Goal: Find specific page/section: Find specific page/section

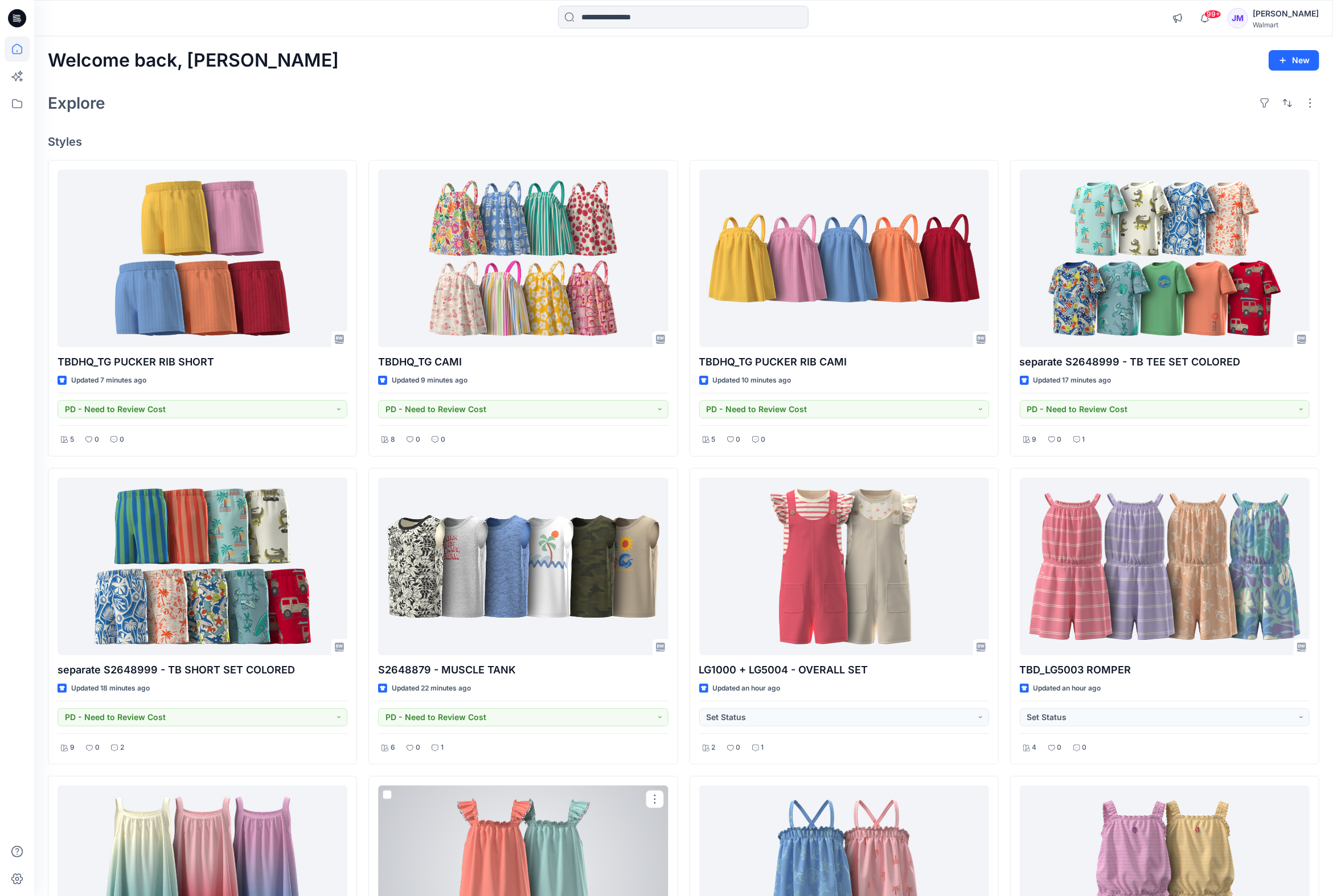
click at [880, 91] on div "Explore" at bounding box center [683, 103] width 1271 height 27
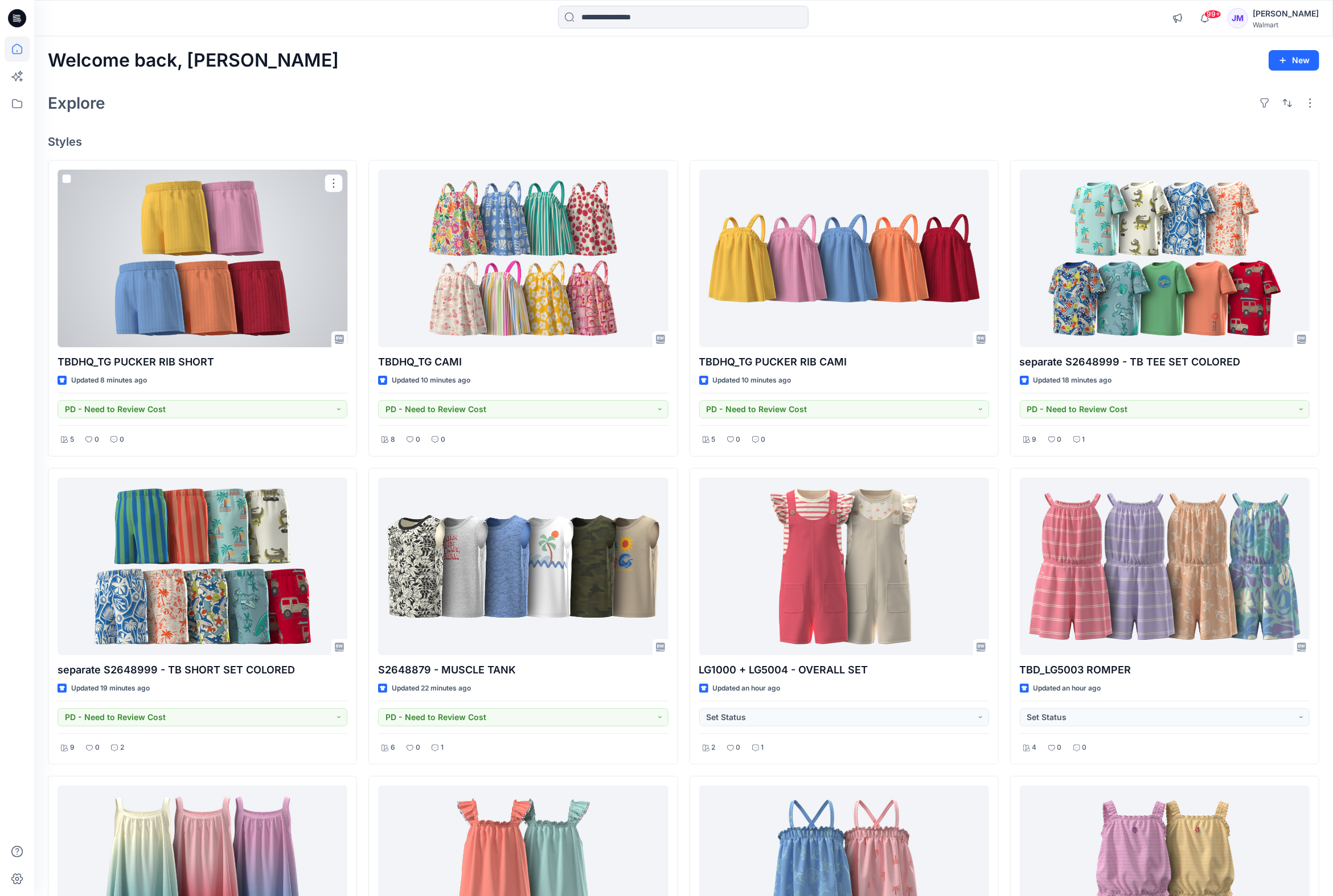
click at [19, 105] on icon at bounding box center [17, 103] width 25 height 25
click at [16, 106] on icon at bounding box center [17, 103] width 25 height 25
click at [159, 103] on div "Explore" at bounding box center [683, 103] width 1271 height 27
click at [849, 50] on div "Welcome back, [PERSON_NAME]" at bounding box center [683, 60] width 1271 height 21
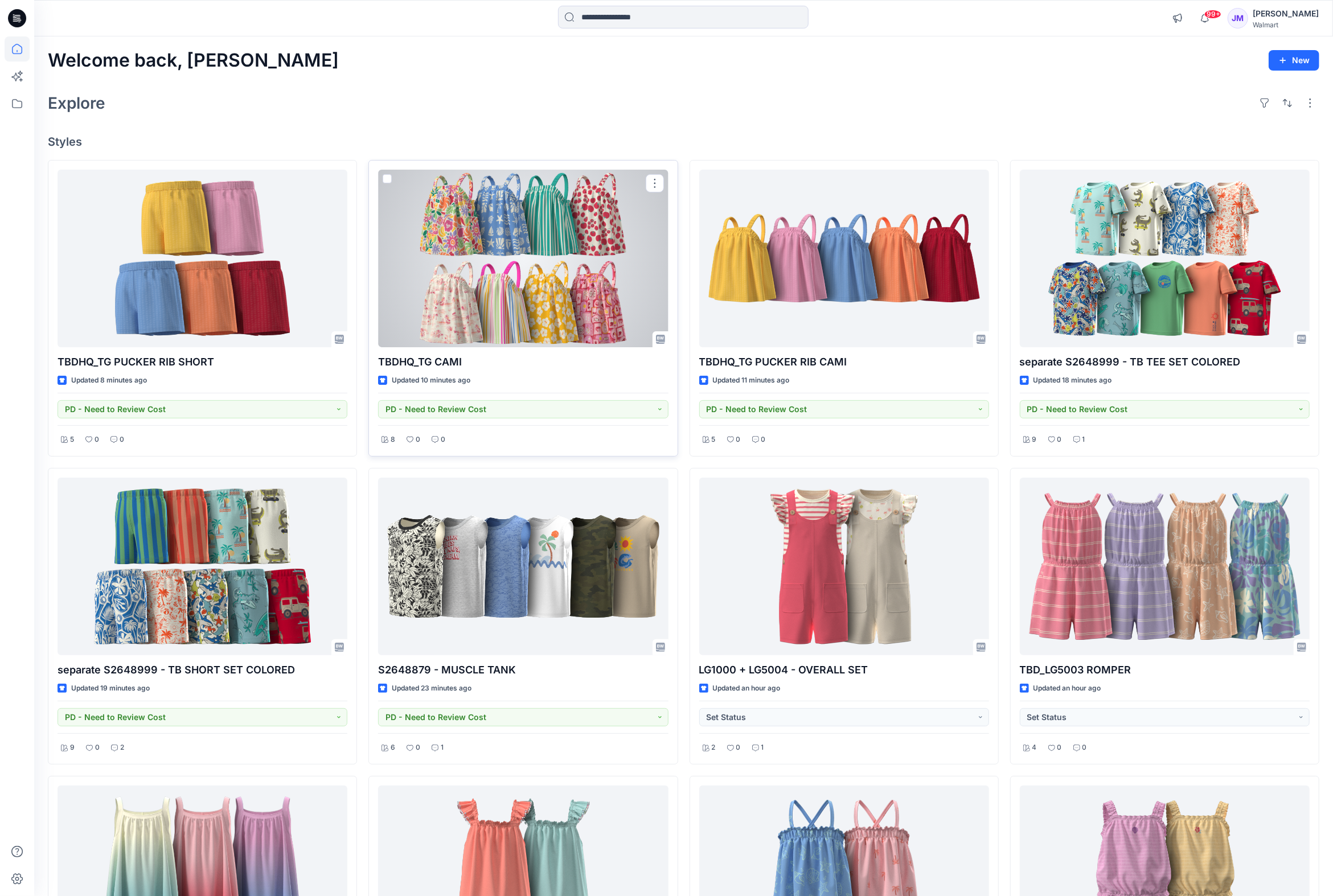
click at [543, 280] on div at bounding box center [523, 258] width 290 height 178
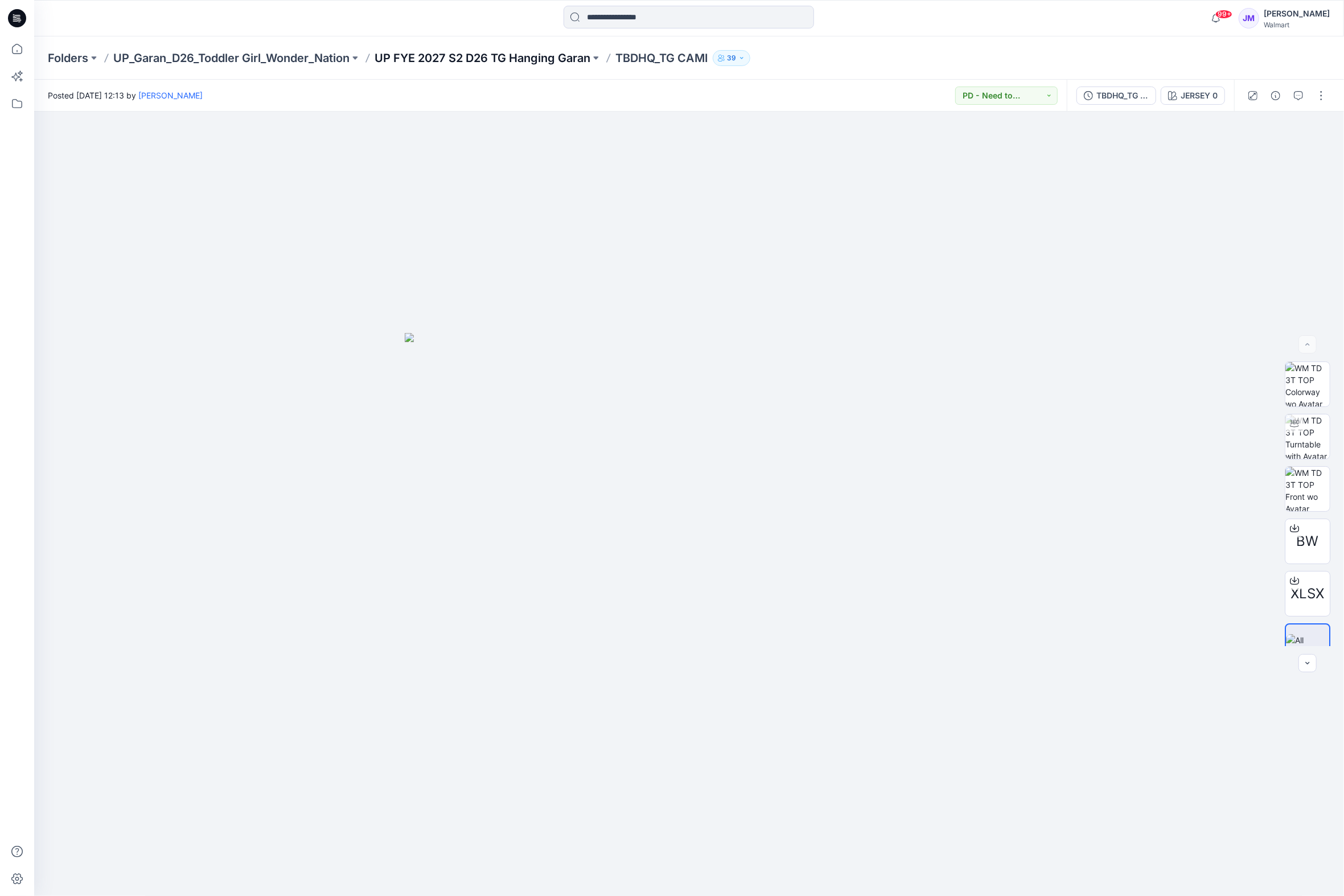
click at [543, 58] on p "UP FYE 2027 S2 D26 TG Hanging Garan" at bounding box center [482, 58] width 216 height 16
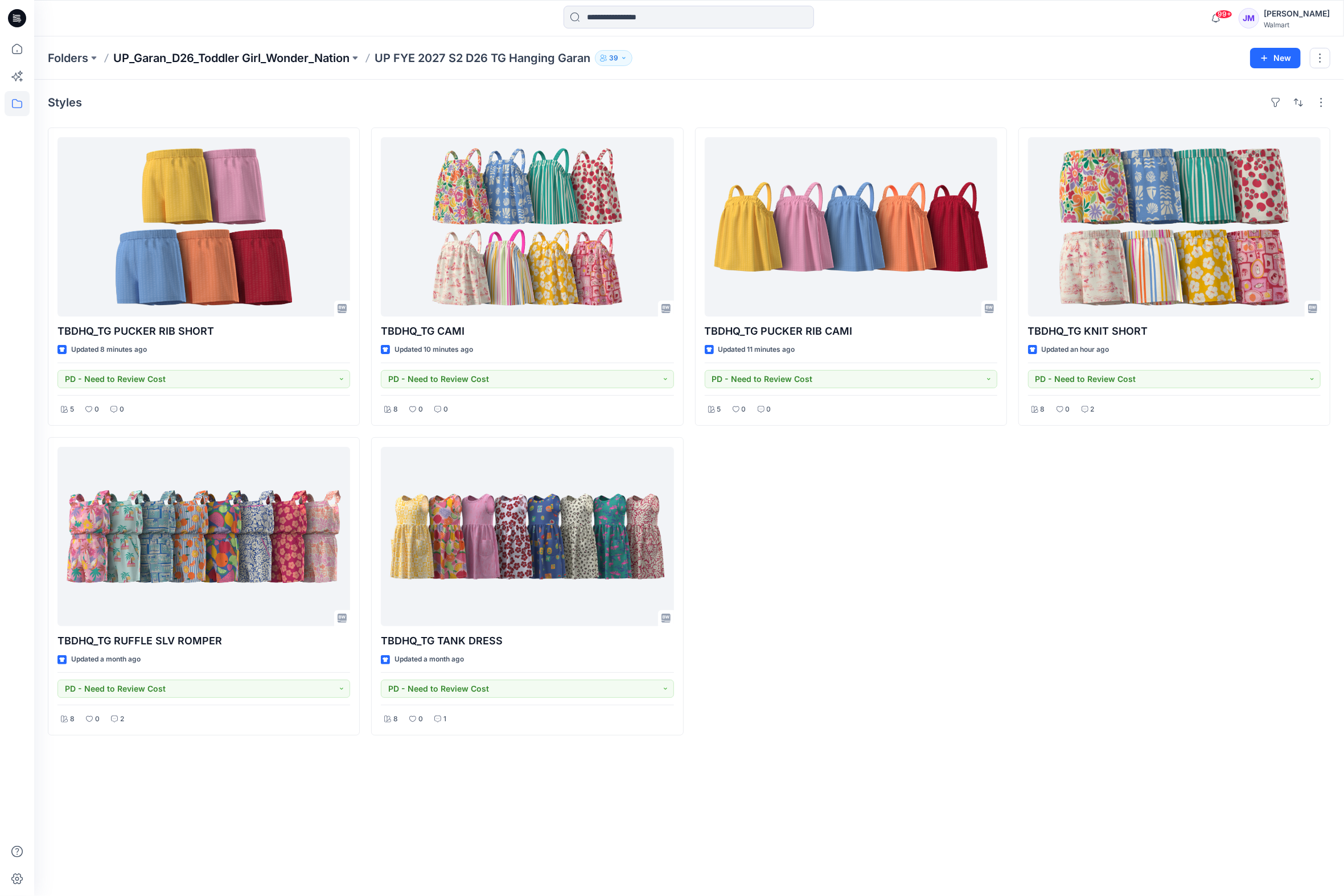
click at [324, 64] on p "UP_Garan_D26_Toddler Girl_Wonder_Nation" at bounding box center [232, 58] width 236 height 16
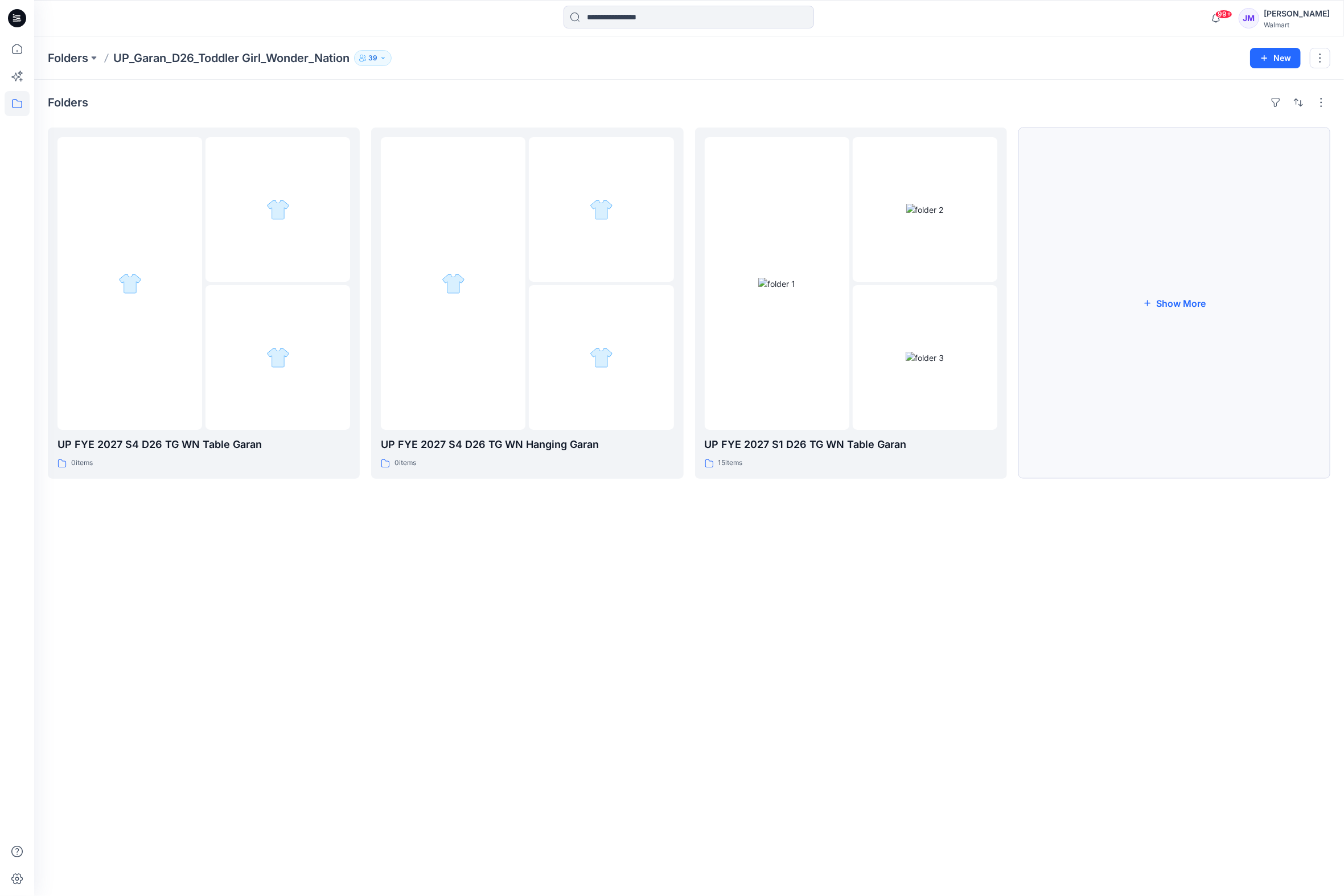
click at [1187, 301] on button "Show More" at bounding box center [1175, 303] width 312 height 351
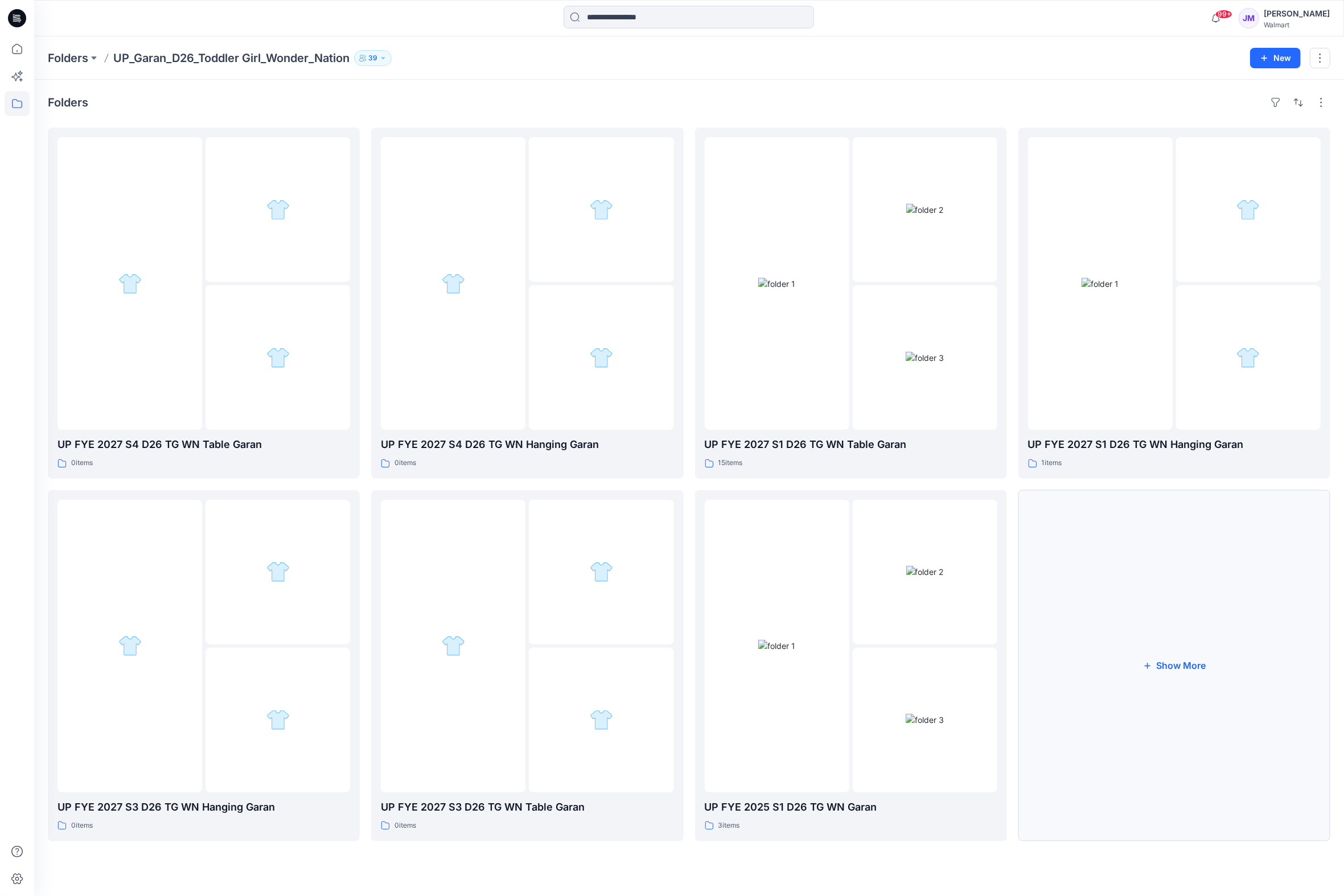
click at [1176, 671] on button "Show More" at bounding box center [1175, 665] width 312 height 351
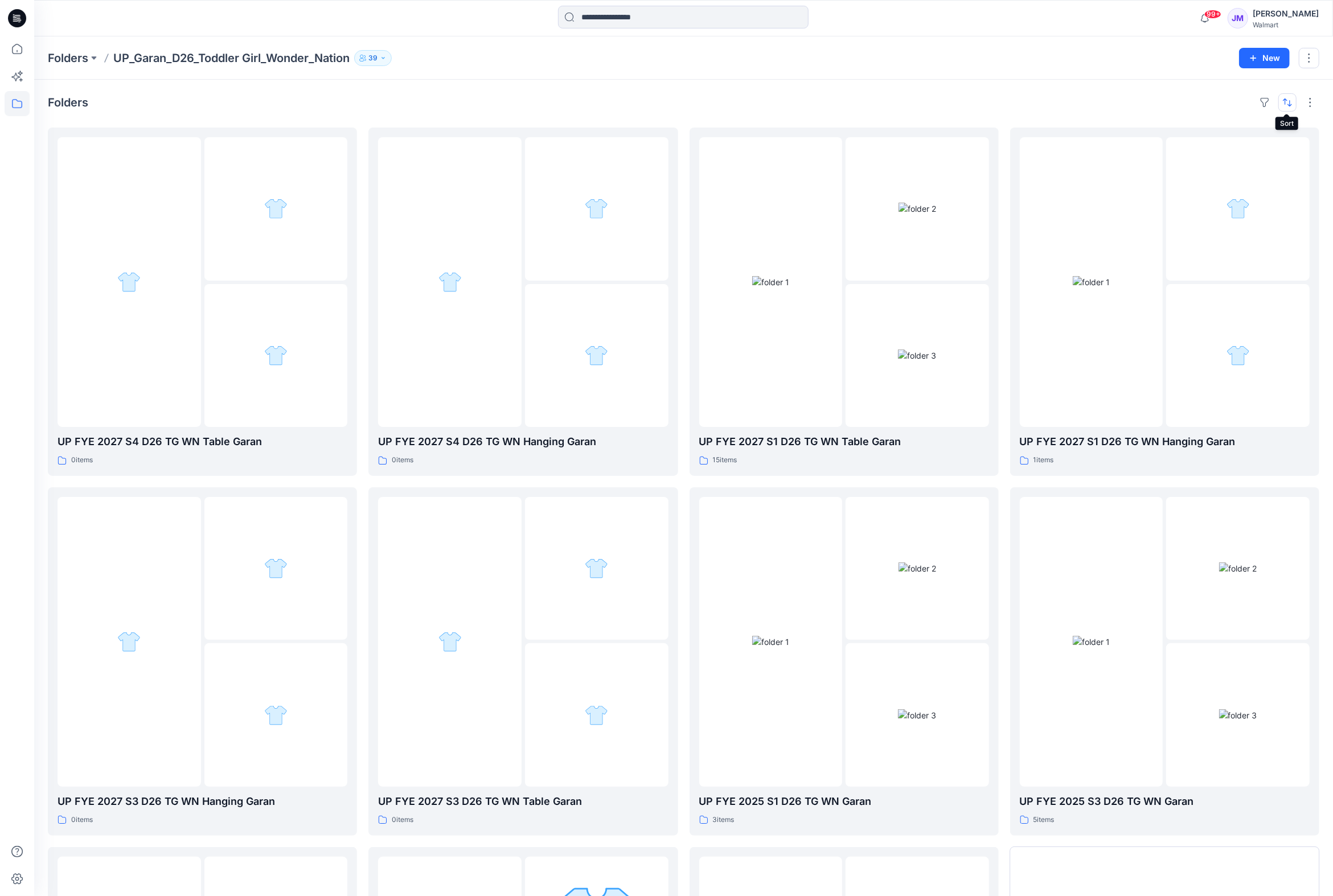
click at [1292, 105] on button "button" at bounding box center [1287, 102] width 18 height 18
click at [1237, 150] on button "A to Z" at bounding box center [1242, 157] width 103 height 25
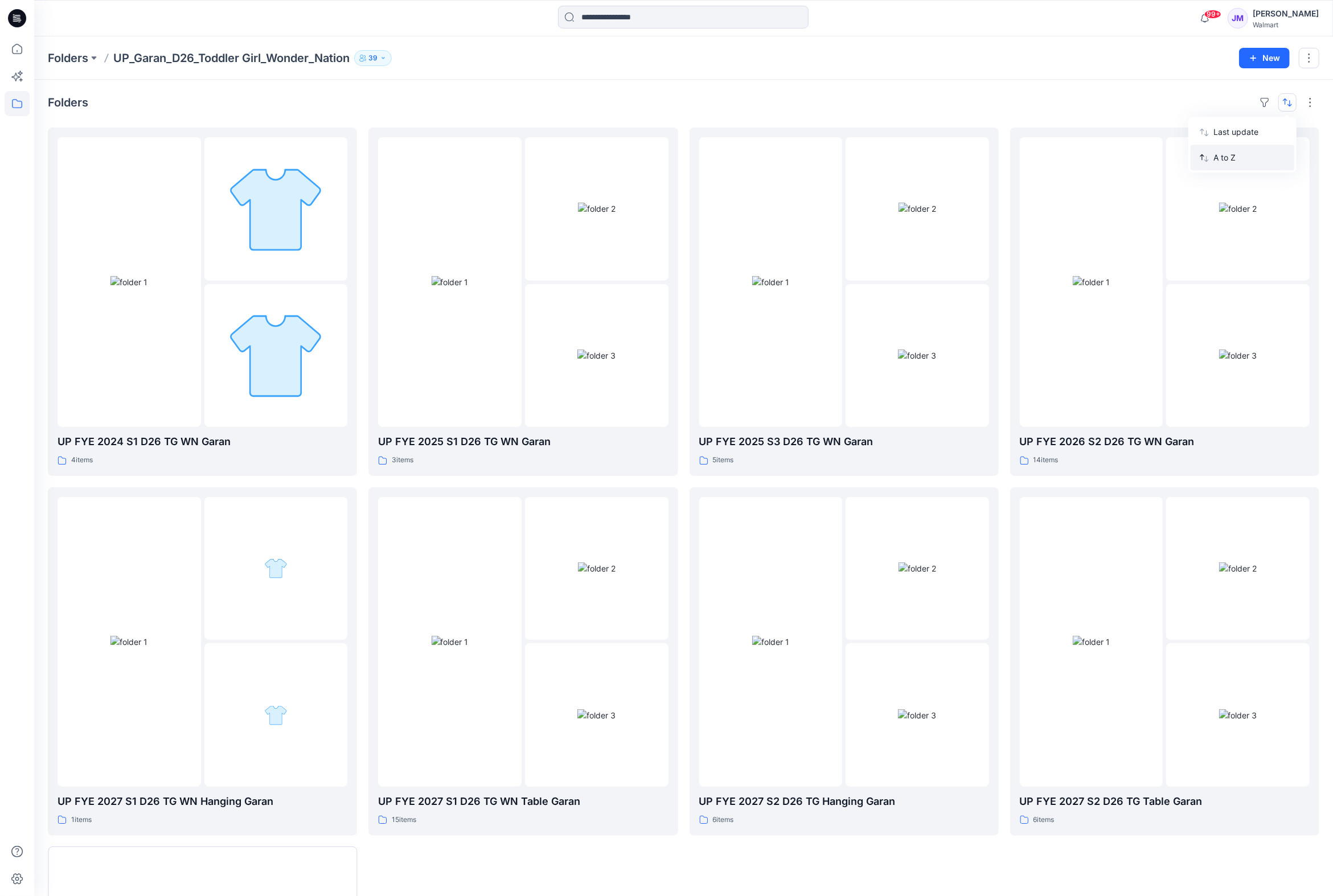
click at [1242, 157] on p "A to Z" at bounding box center [1249, 157] width 72 height 12
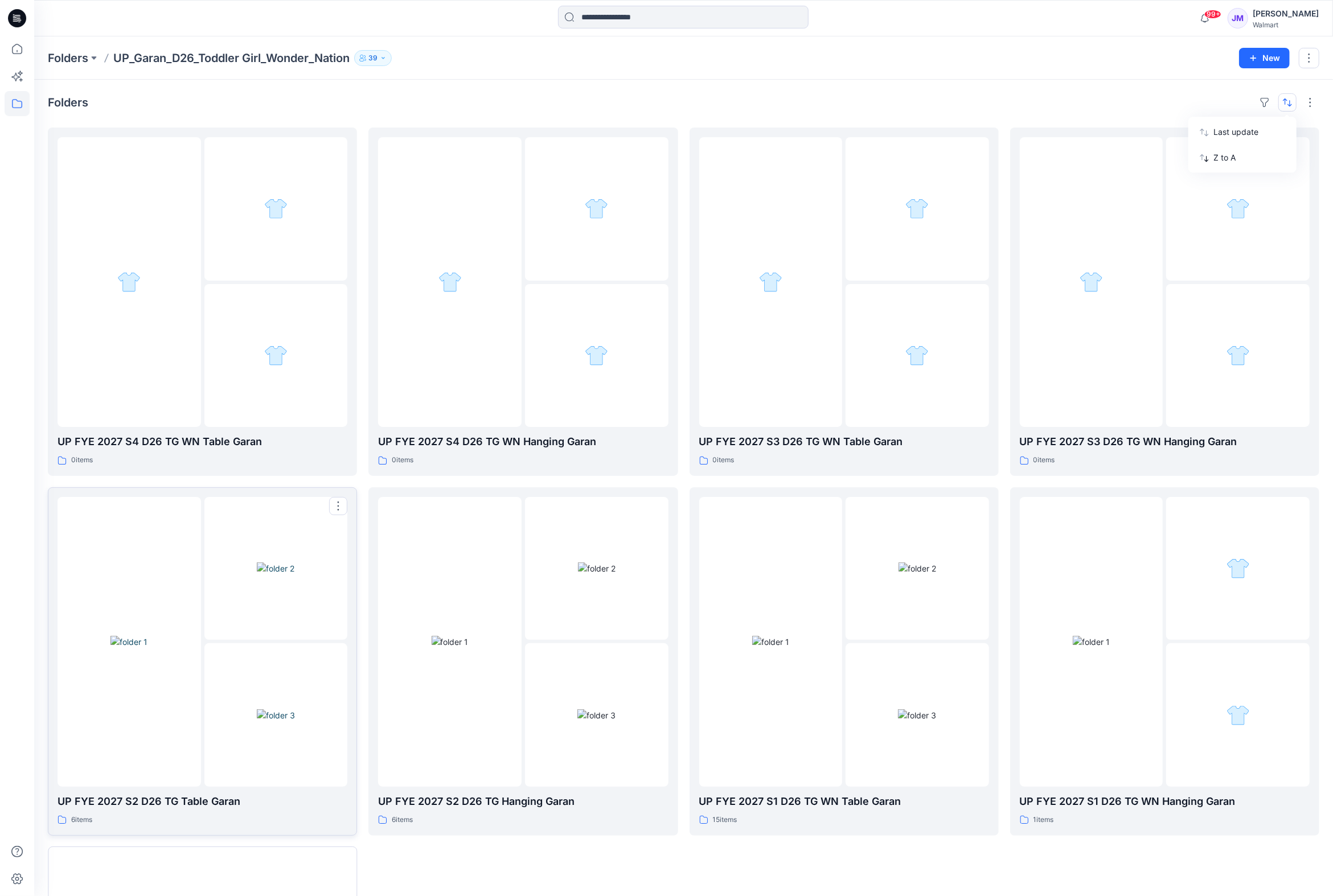
click at [258, 709] on img at bounding box center [276, 715] width 38 height 12
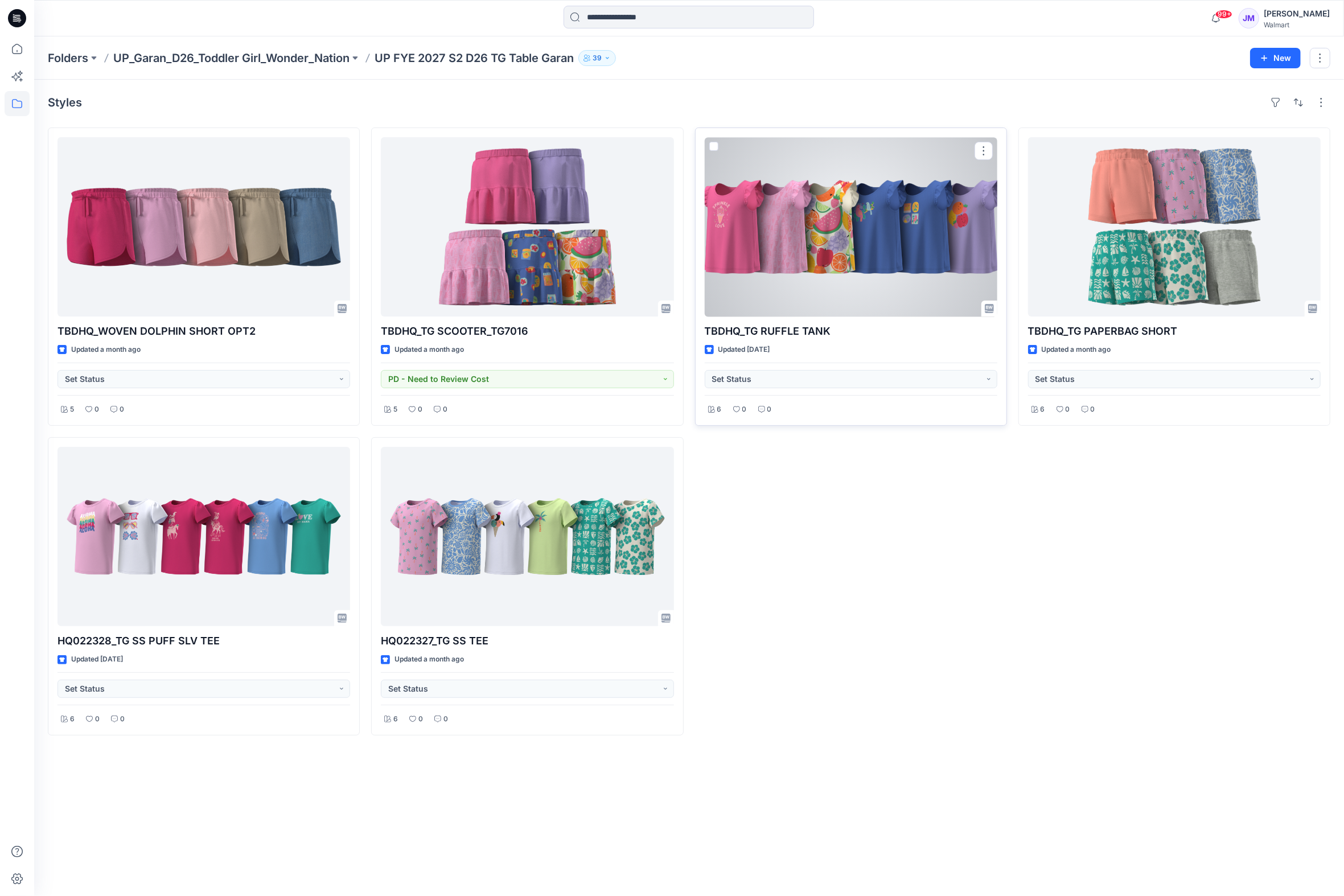
click at [866, 249] on div at bounding box center [851, 227] width 293 height 180
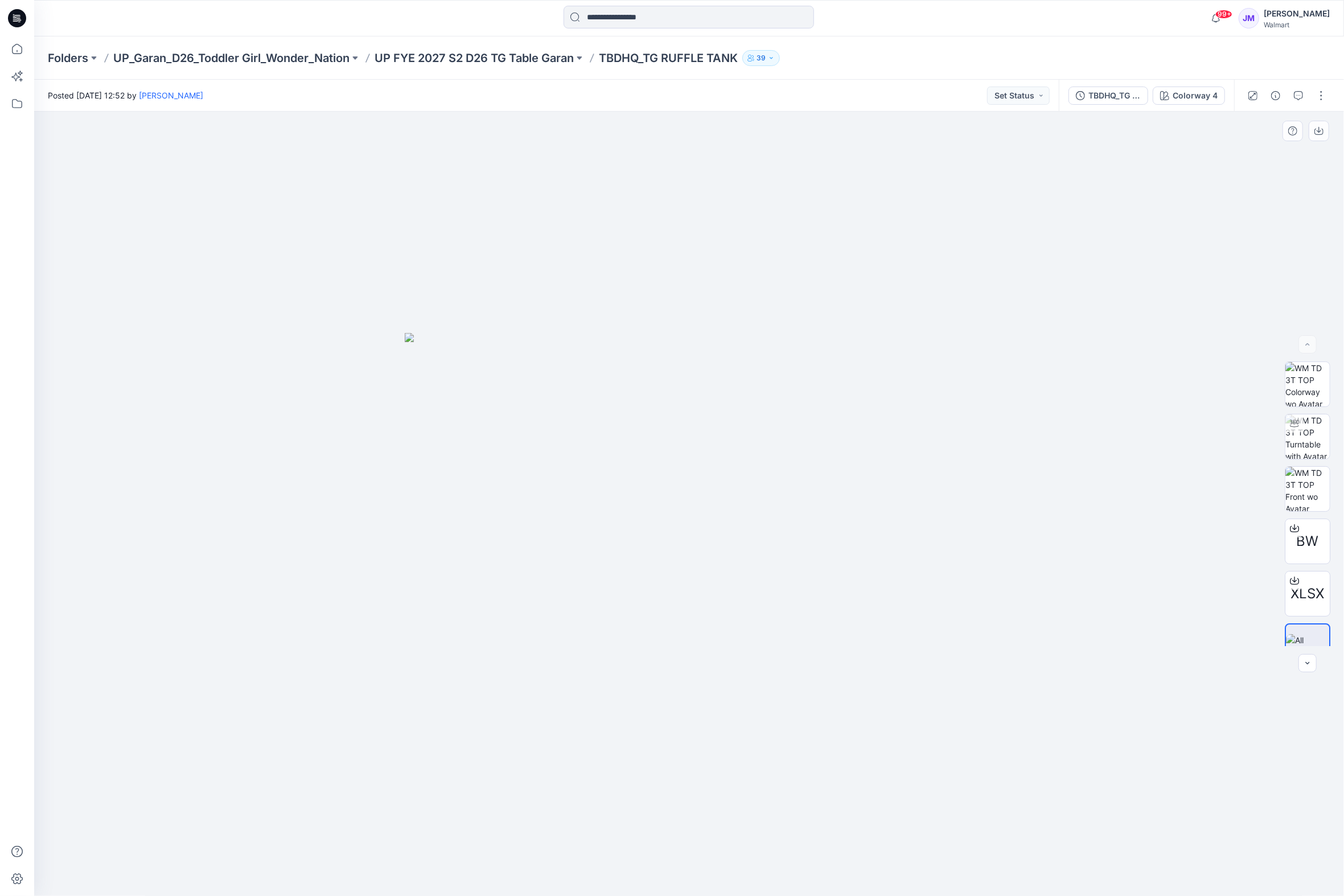
click at [988, 579] on div at bounding box center [689, 504] width 1310 height 785
click at [1291, 579] on icon at bounding box center [1295, 581] width 9 height 9
click at [1100, 98] on div "TBDHQ_TG RUFFLE TANK_TG3026-R5_8.18.25" at bounding box center [1114, 96] width 53 height 13
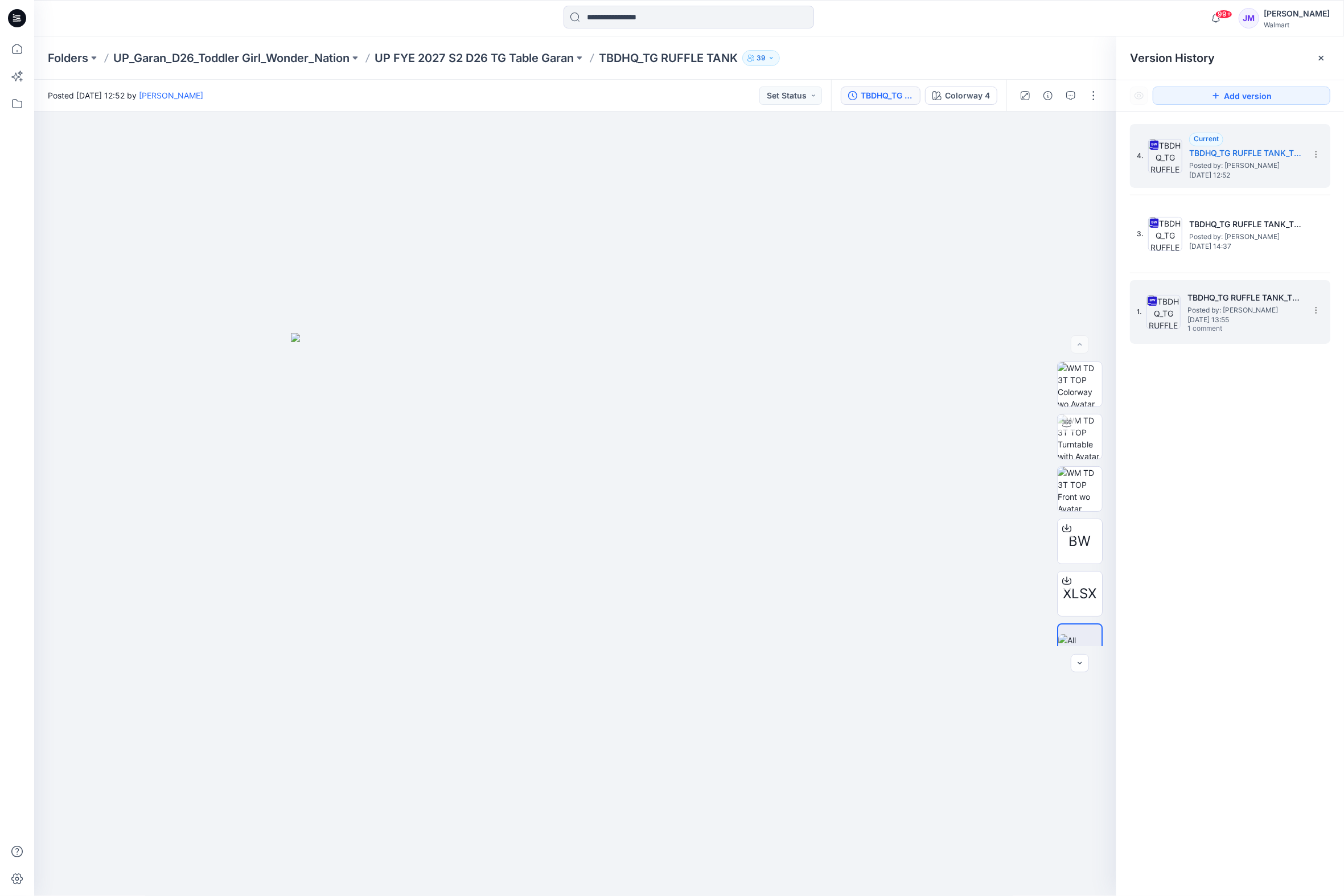
click at [1255, 306] on span "Posted by: [PERSON_NAME]" at bounding box center [1244, 310] width 114 height 11
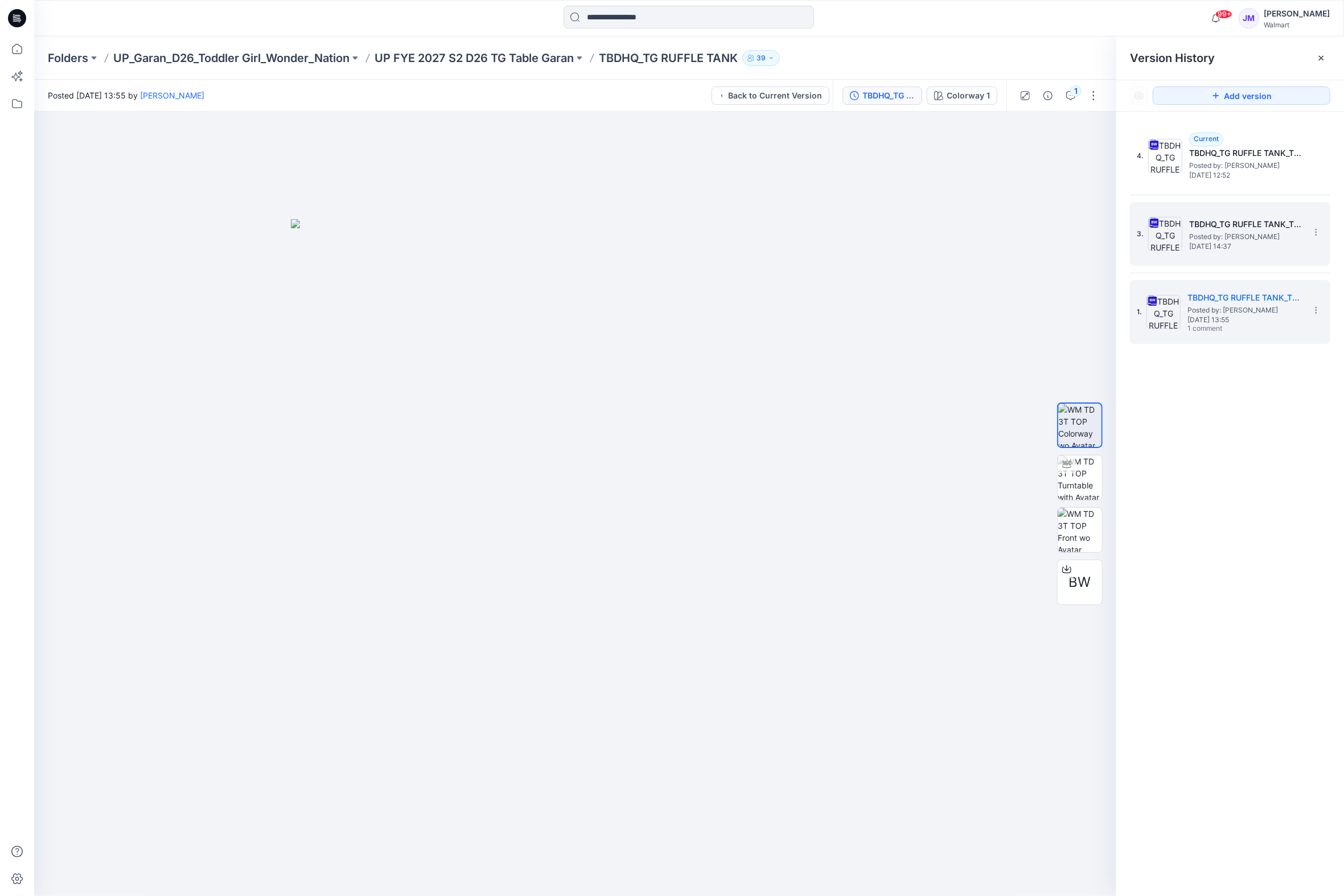
click at [1204, 237] on span "Posted by: [PERSON_NAME]" at bounding box center [1246, 237] width 114 height 11
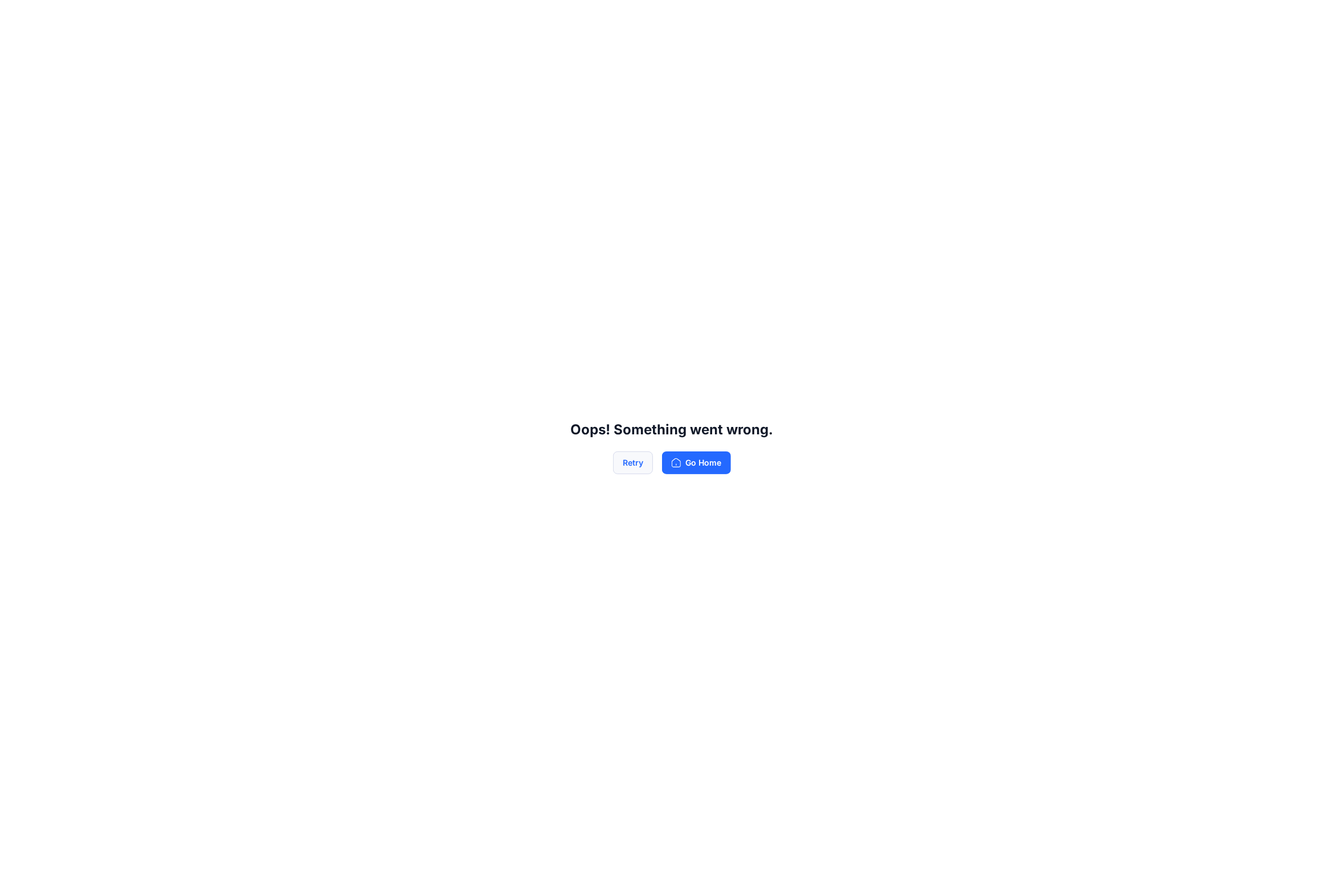
click at [636, 465] on button "Retry" at bounding box center [633, 463] width 40 height 23
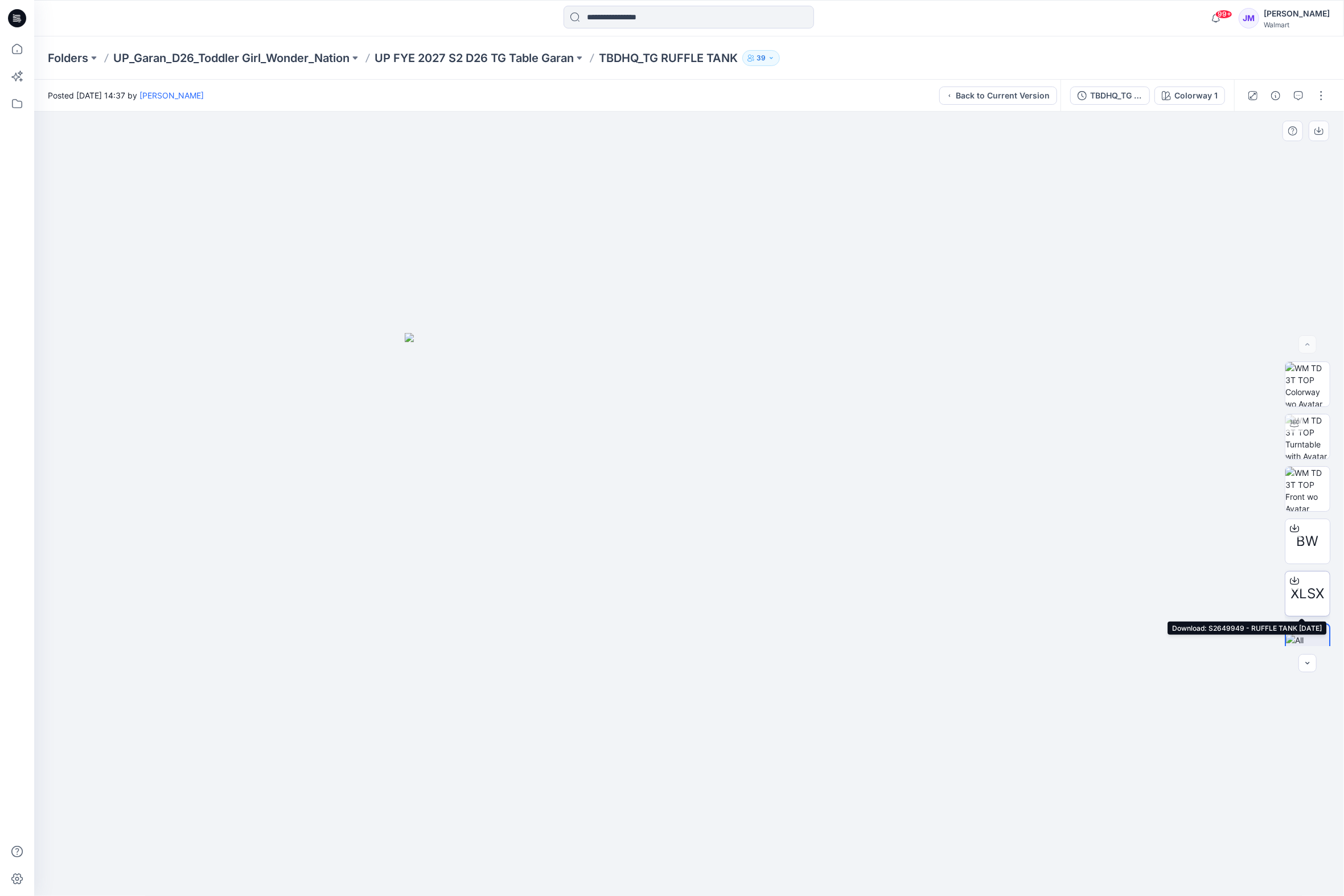
click at [1290, 583] on icon at bounding box center [1295, 581] width 9 height 9
